Goal: Information Seeking & Learning: Learn about a topic

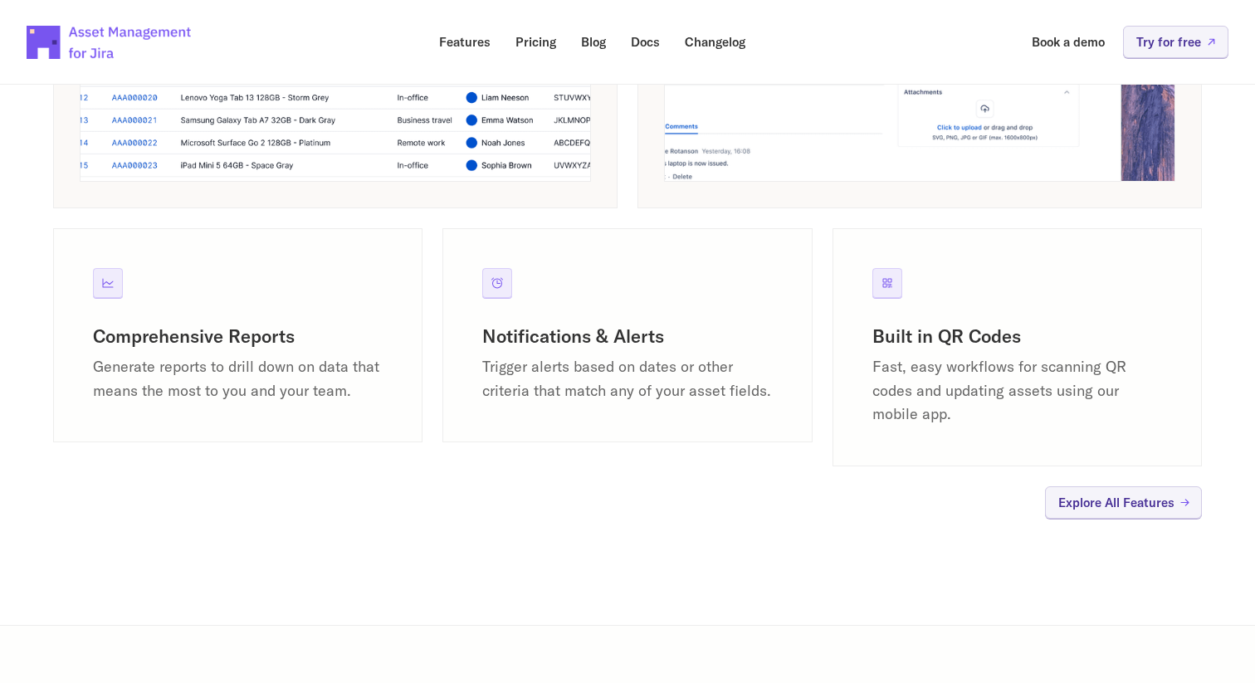
scroll to position [1558, 0]
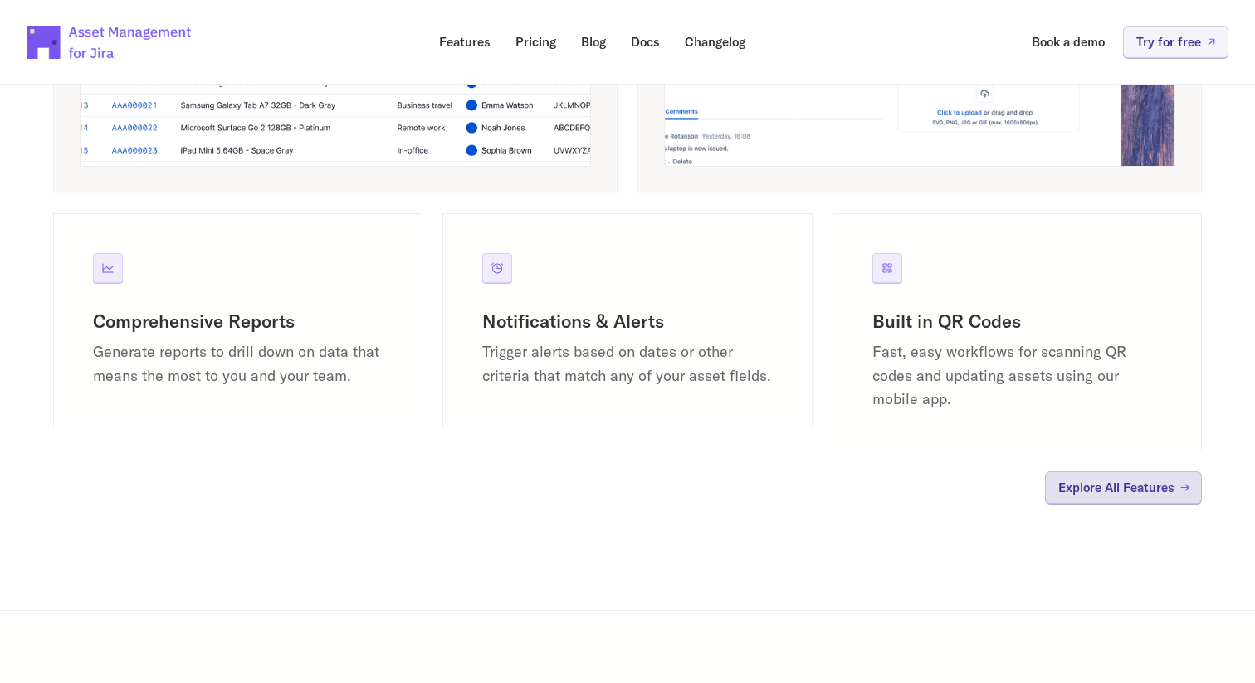
click at [1107, 486] on p "Explore All Features" at bounding box center [1116, 487] width 116 height 12
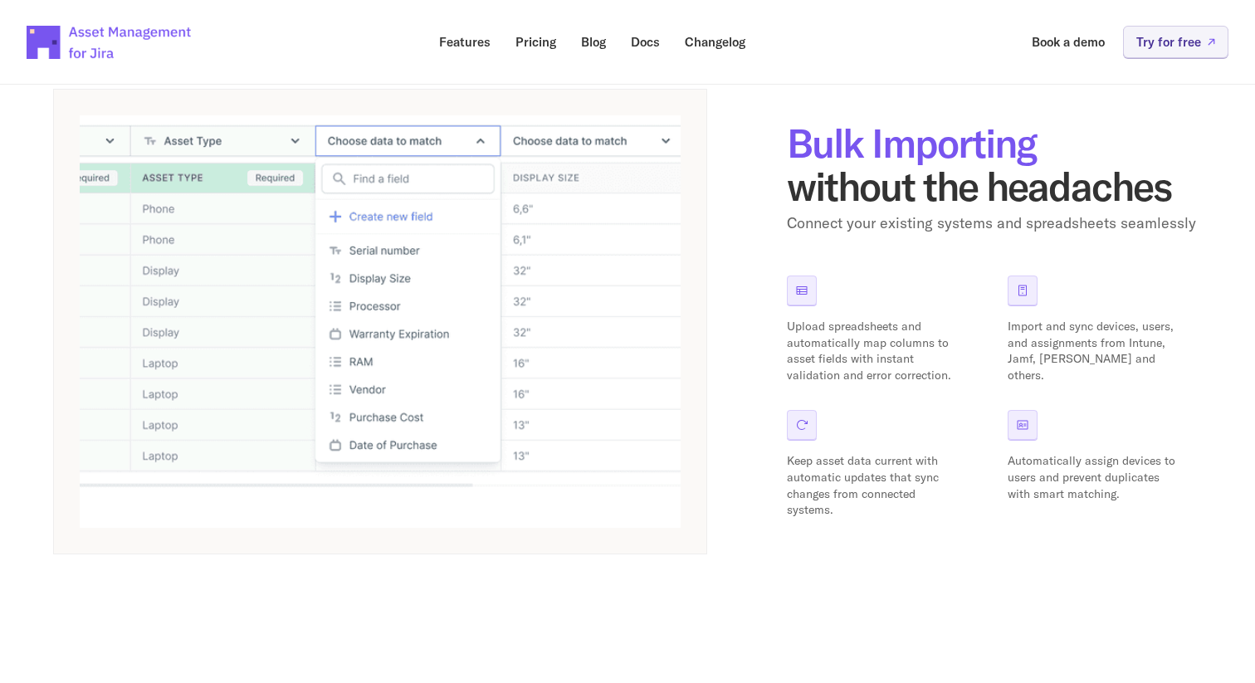
scroll to position [835, 0]
click at [538, 43] on p "Pricing" at bounding box center [536, 42] width 41 height 12
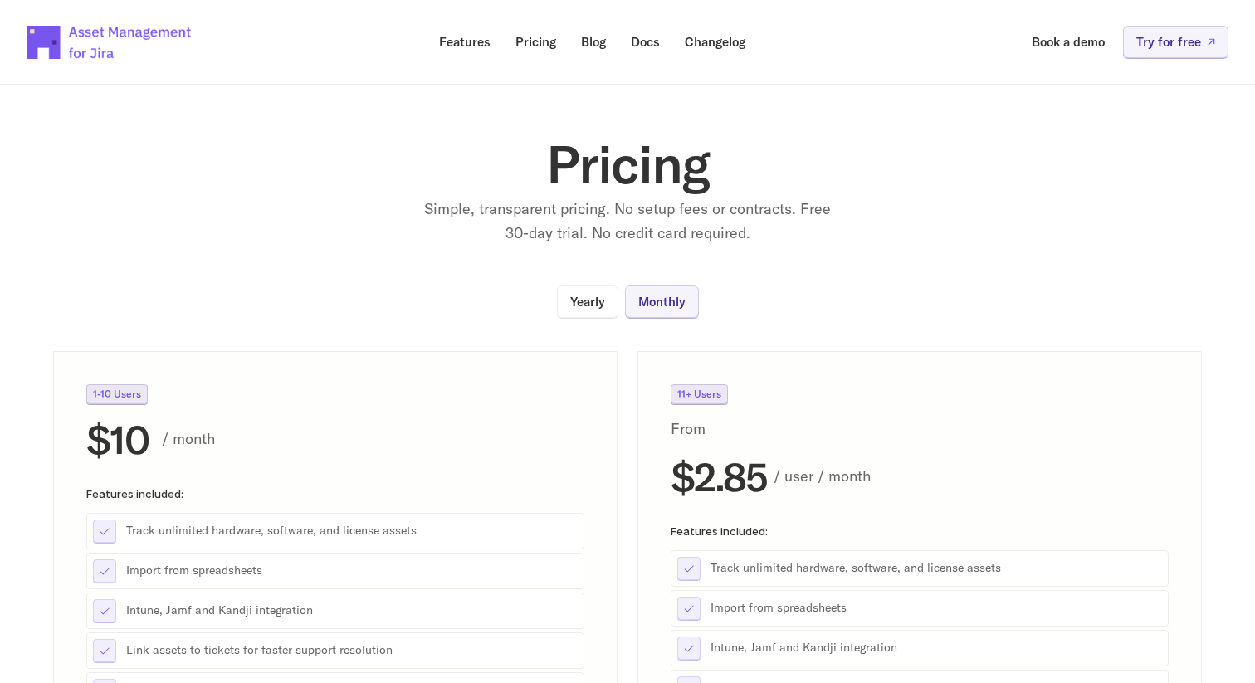
click at [75, 24] on img at bounding box center [110, 42] width 166 height 58
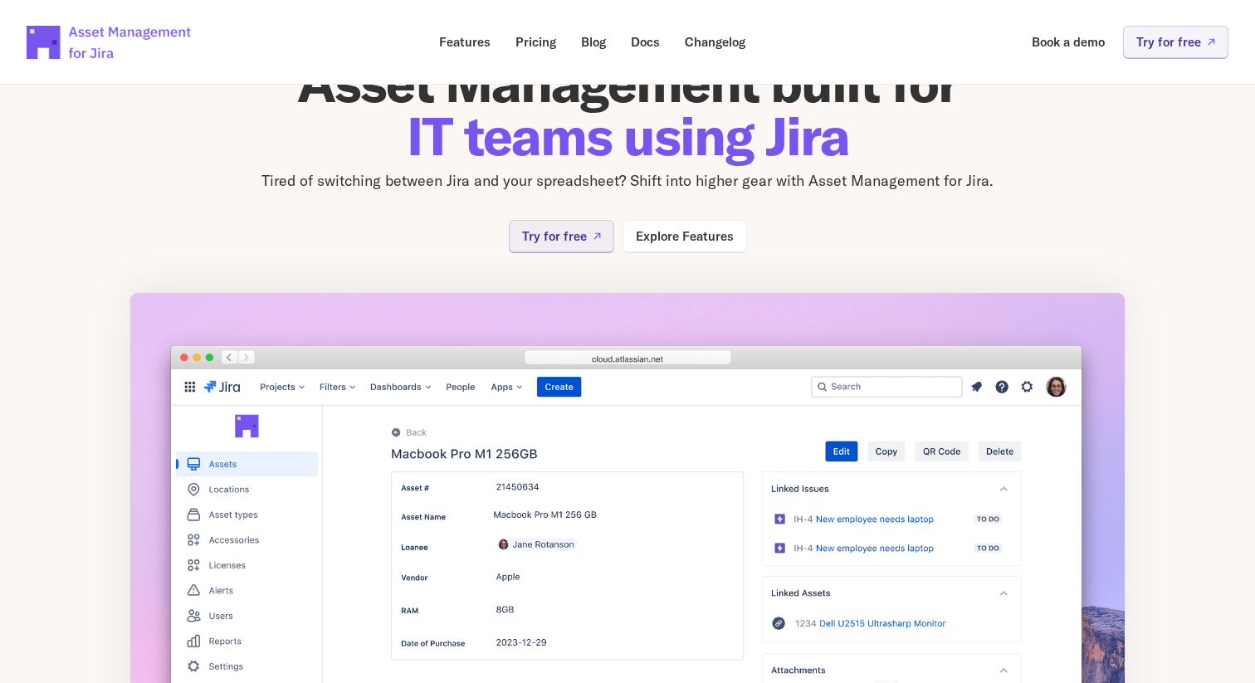
scroll to position [82, 0]
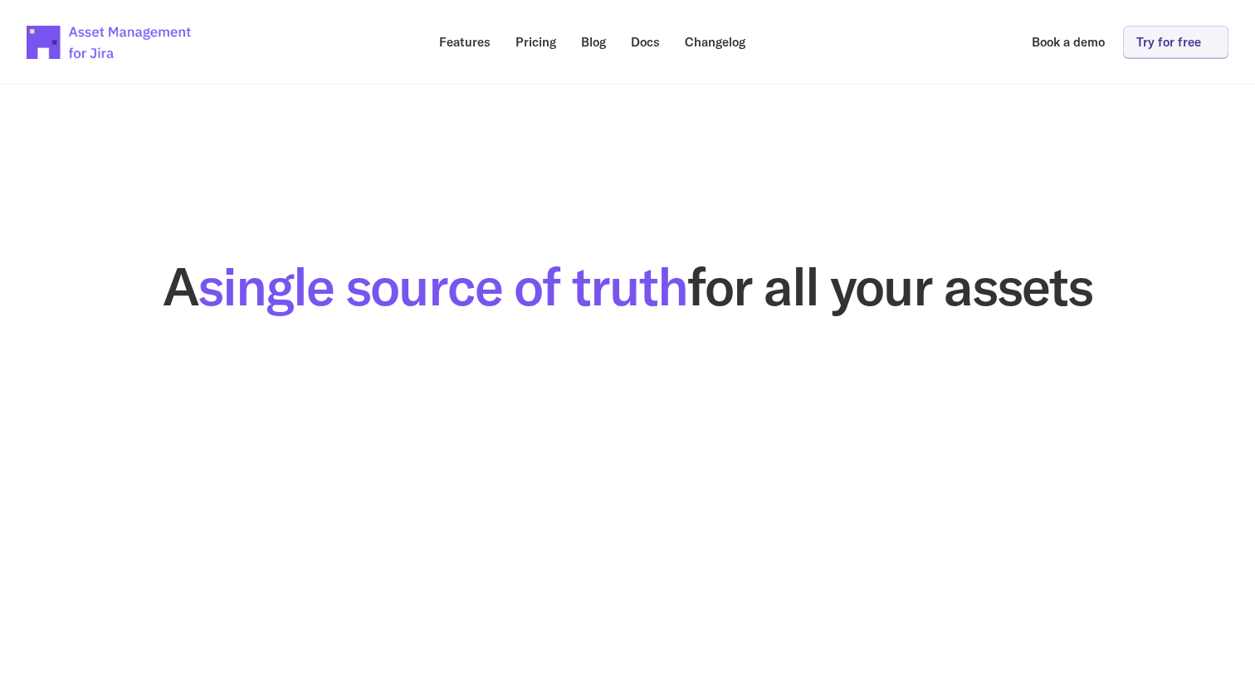
scroll to position [1558, 0]
